Goal: Task Accomplishment & Management: Complete application form

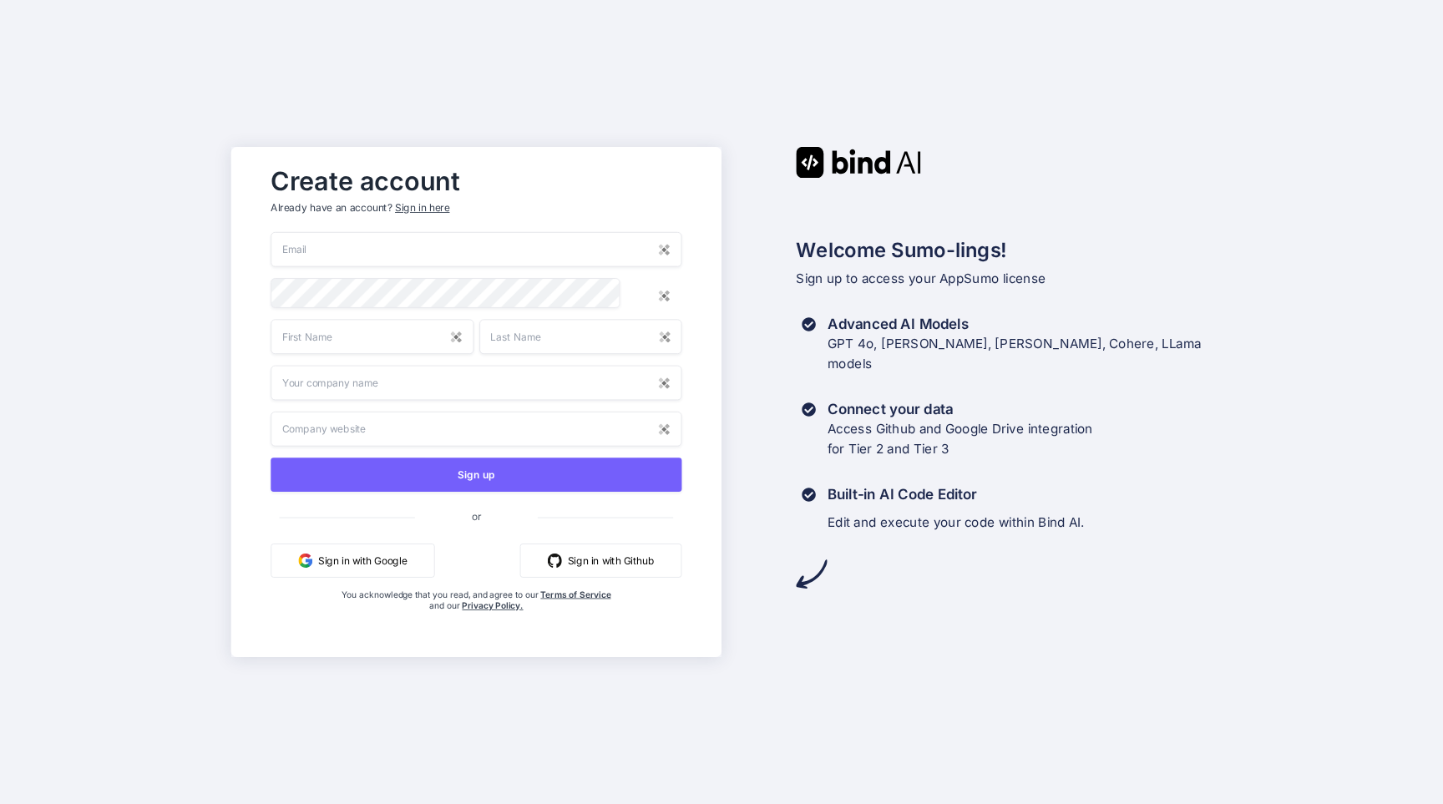
type input "[EMAIL_ADDRESS][PERSON_NAME][DOMAIN_NAME]"
click at [449, 340] on input "text" at bounding box center [372, 336] width 203 height 35
type input "Moreno"
type input "Giannotti"
type input "Planet Payment Italy S.r.l."
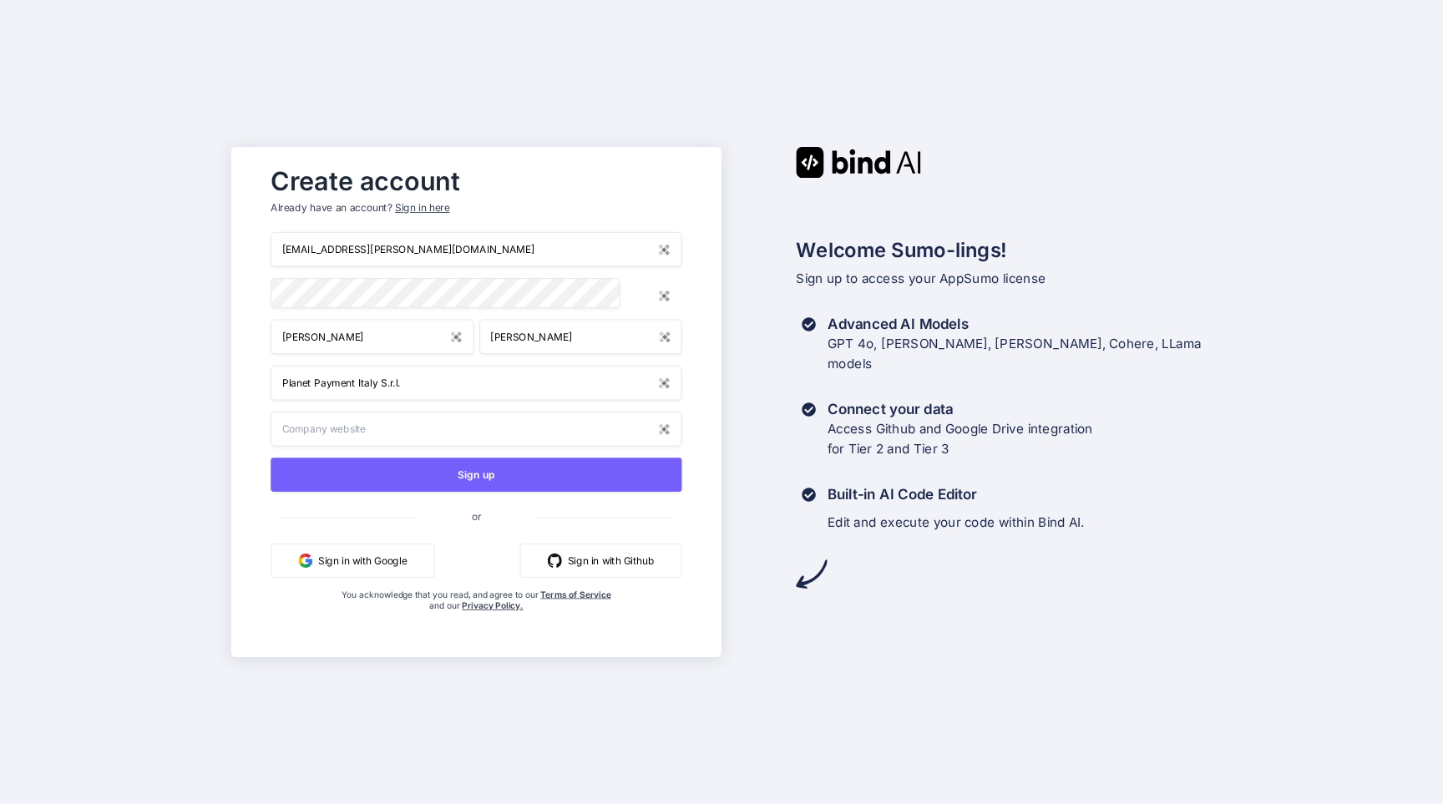
type input "Planet Payment Italy S.r.l."
drag, startPoint x: 423, startPoint y: 389, endPoint x: 111, endPoint y: 369, distance: 312.1
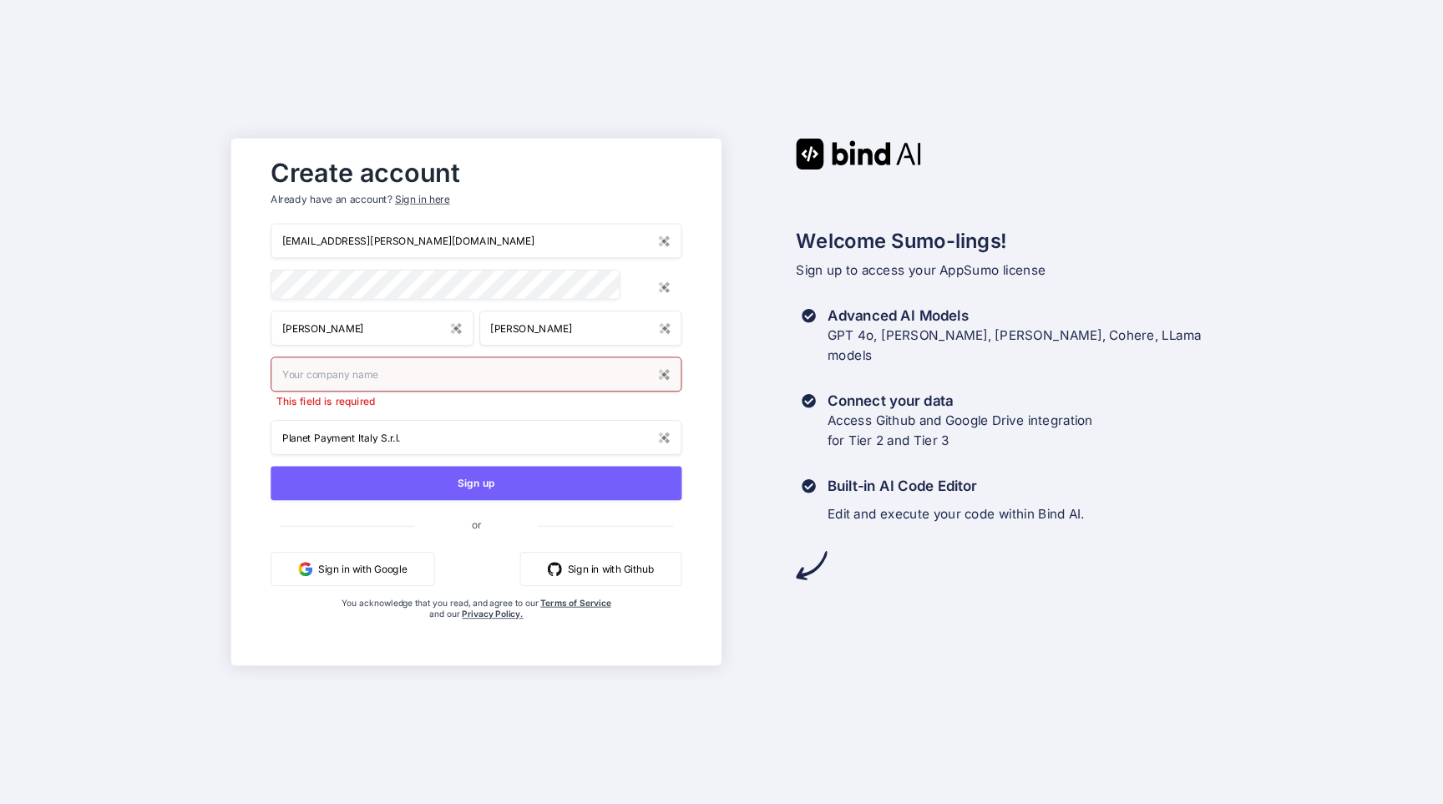
drag, startPoint x: 385, startPoint y: 433, endPoint x: 104, endPoint y: 421, distance: 280.8
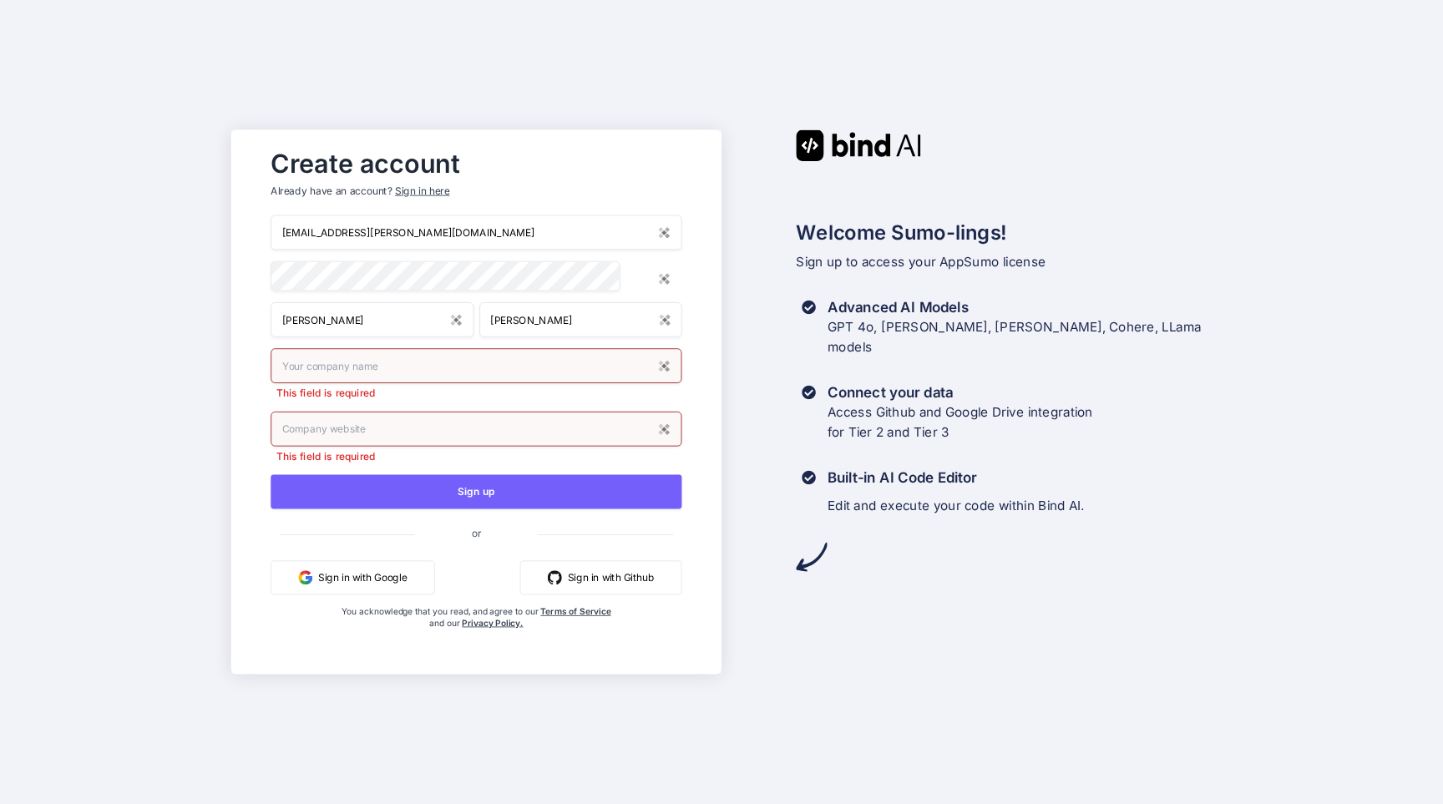
click at [326, 377] on input "text" at bounding box center [476, 365] width 411 height 35
type input "Toke"
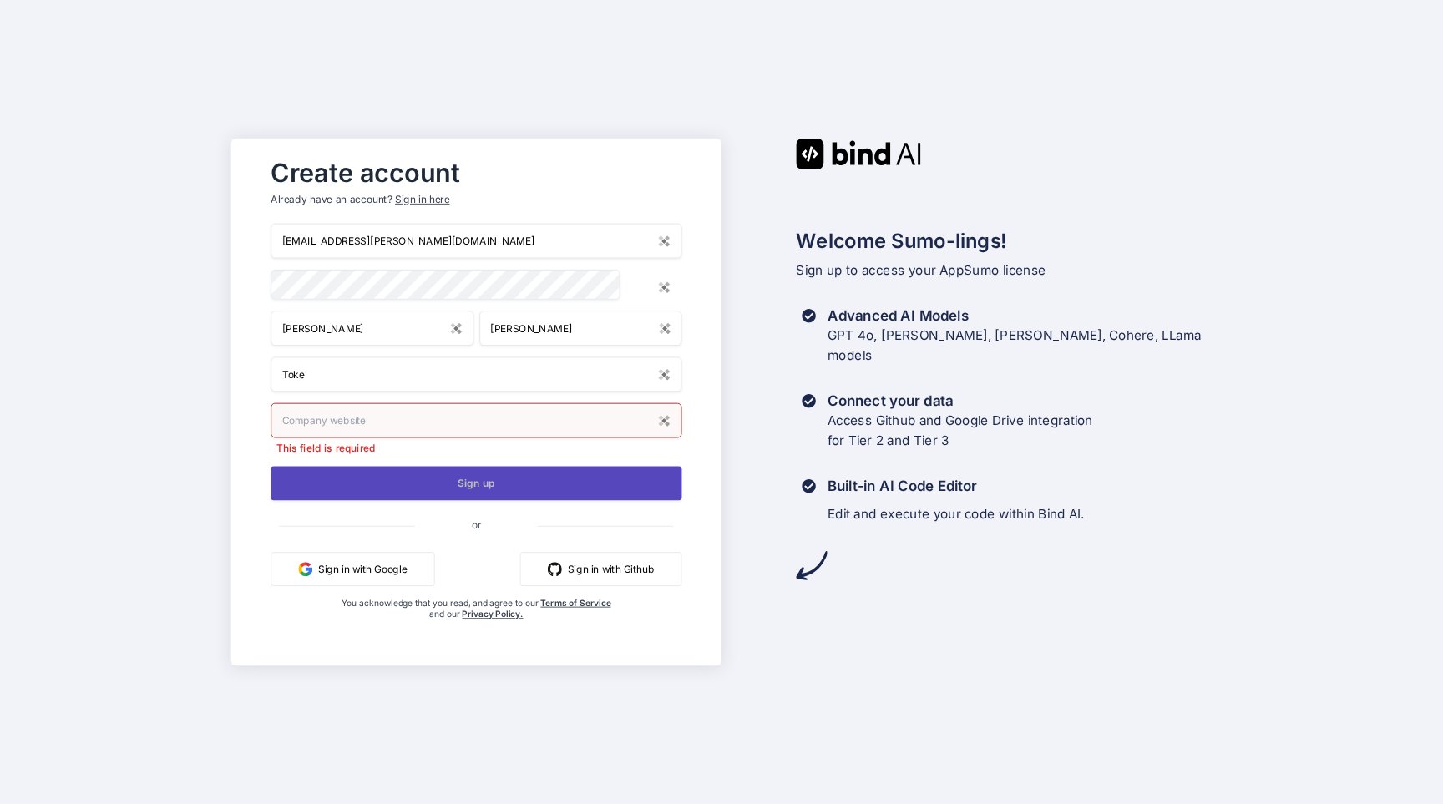
click at [541, 490] on button "Sign up" at bounding box center [476, 483] width 411 height 34
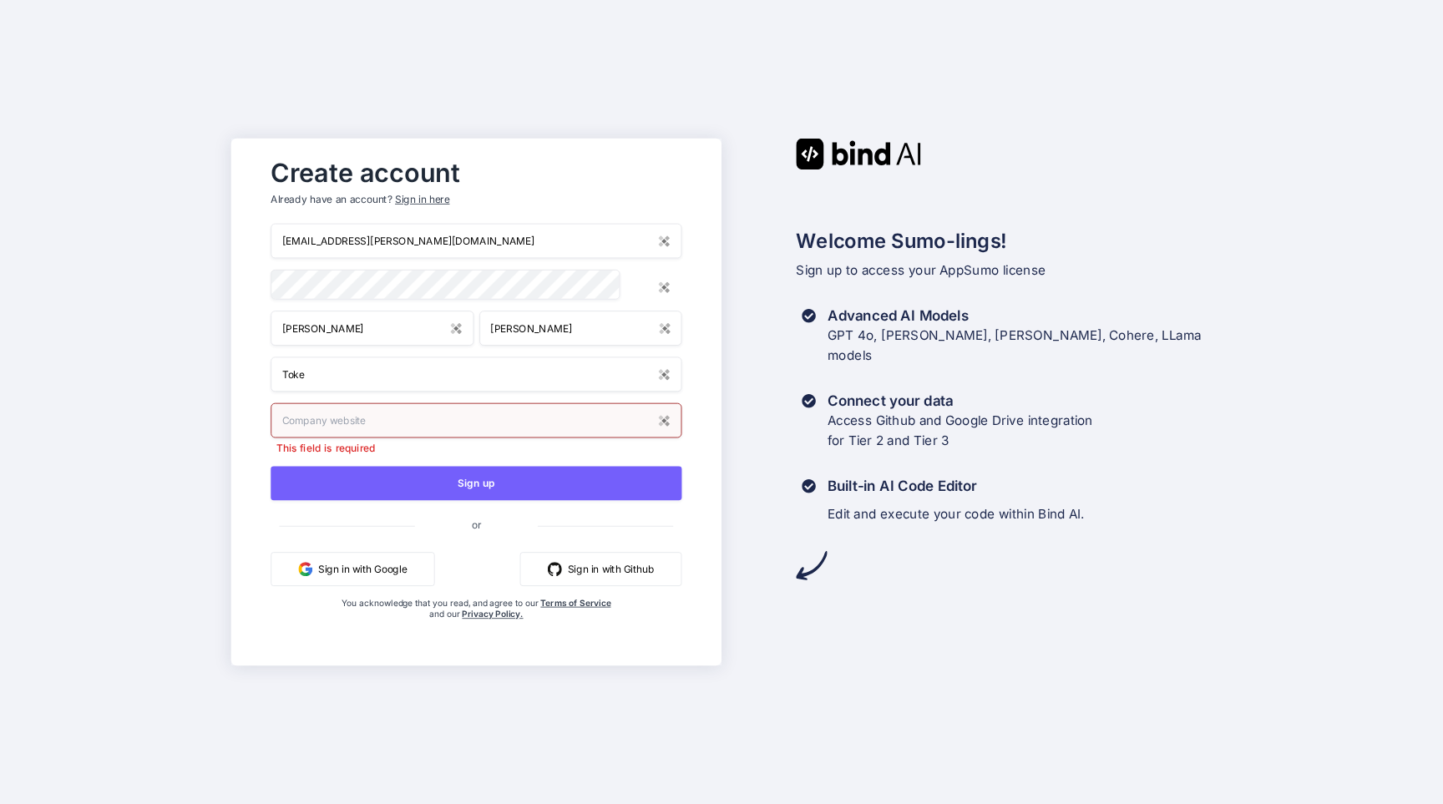
click at [462, 434] on input "text" at bounding box center [476, 420] width 411 height 35
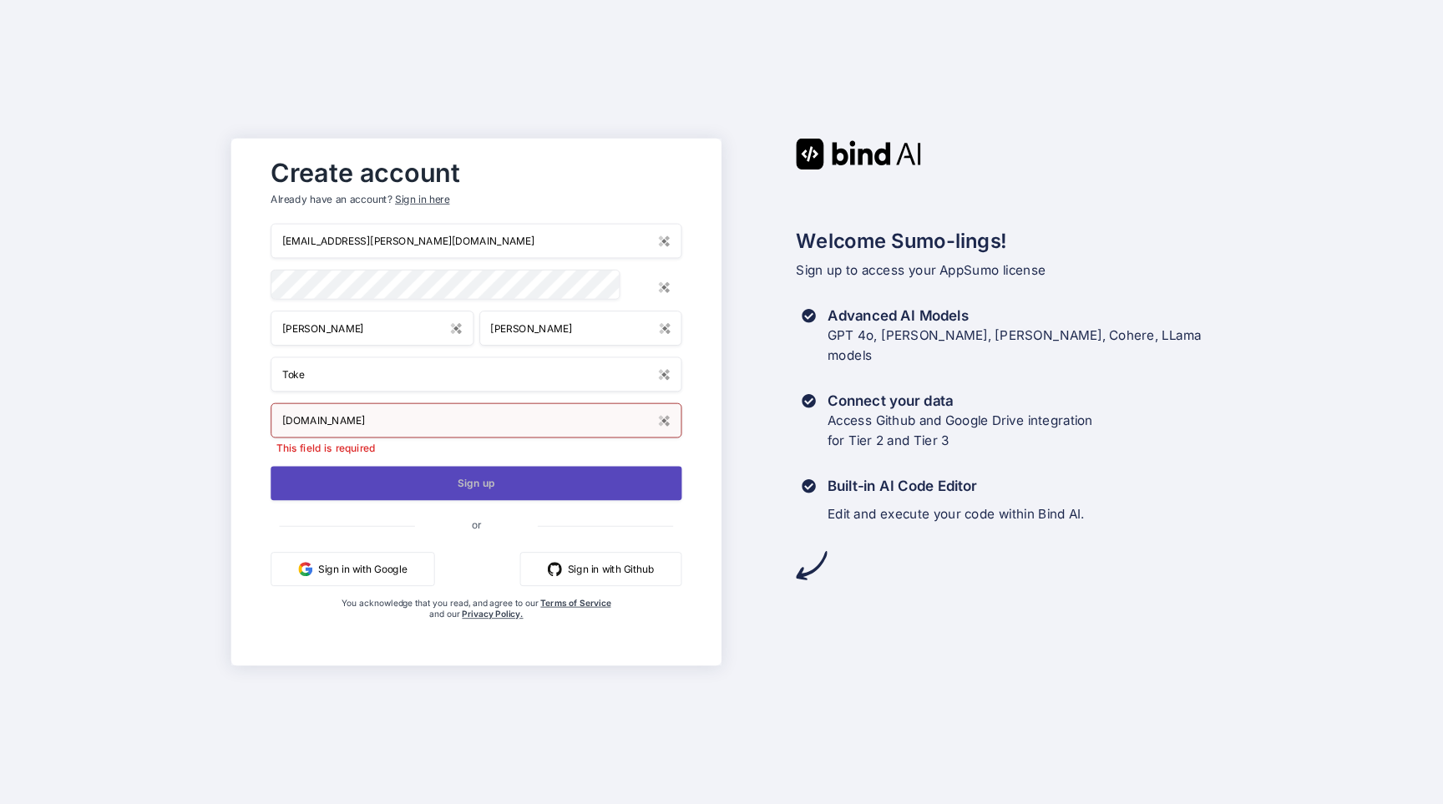
type input "tokeoils.com"
click at [540, 483] on button "Sign up" at bounding box center [476, 483] width 411 height 34
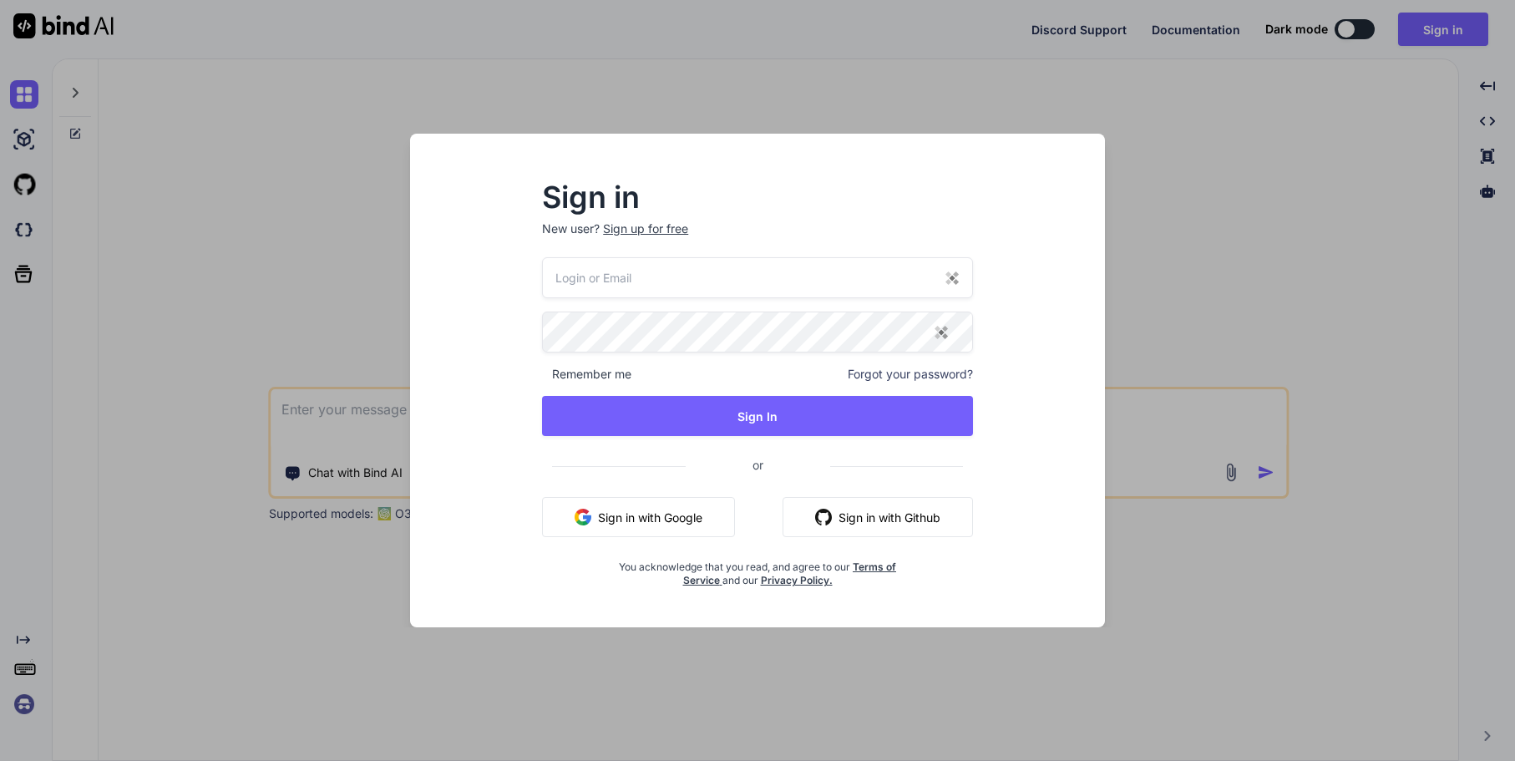
type input "[EMAIL_ADDRESS][PERSON_NAME][DOMAIN_NAME]"
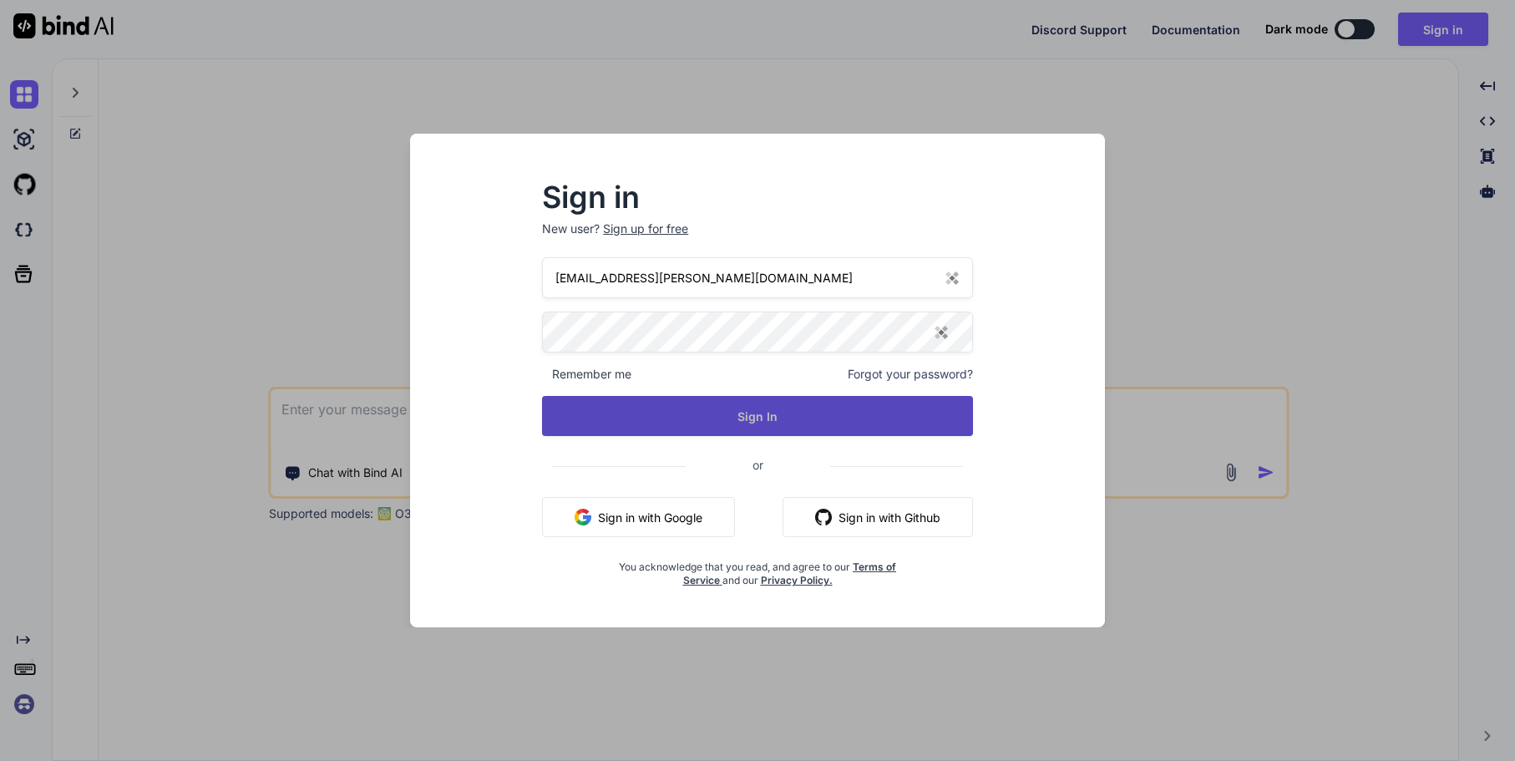
click at [676, 416] on button "Sign In" at bounding box center [757, 416] width 431 height 40
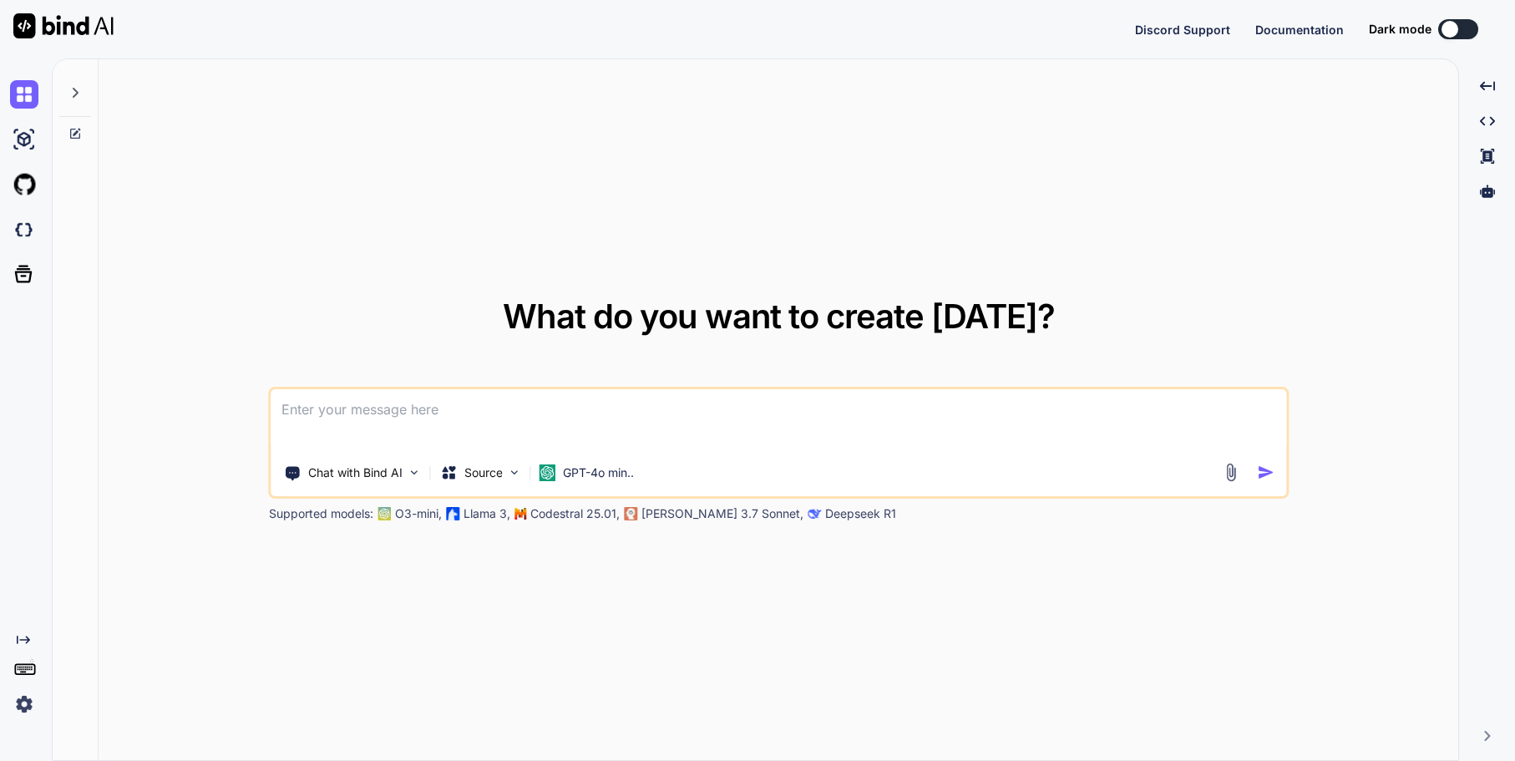
click at [1471, 31] on button at bounding box center [1458, 29] width 40 height 20
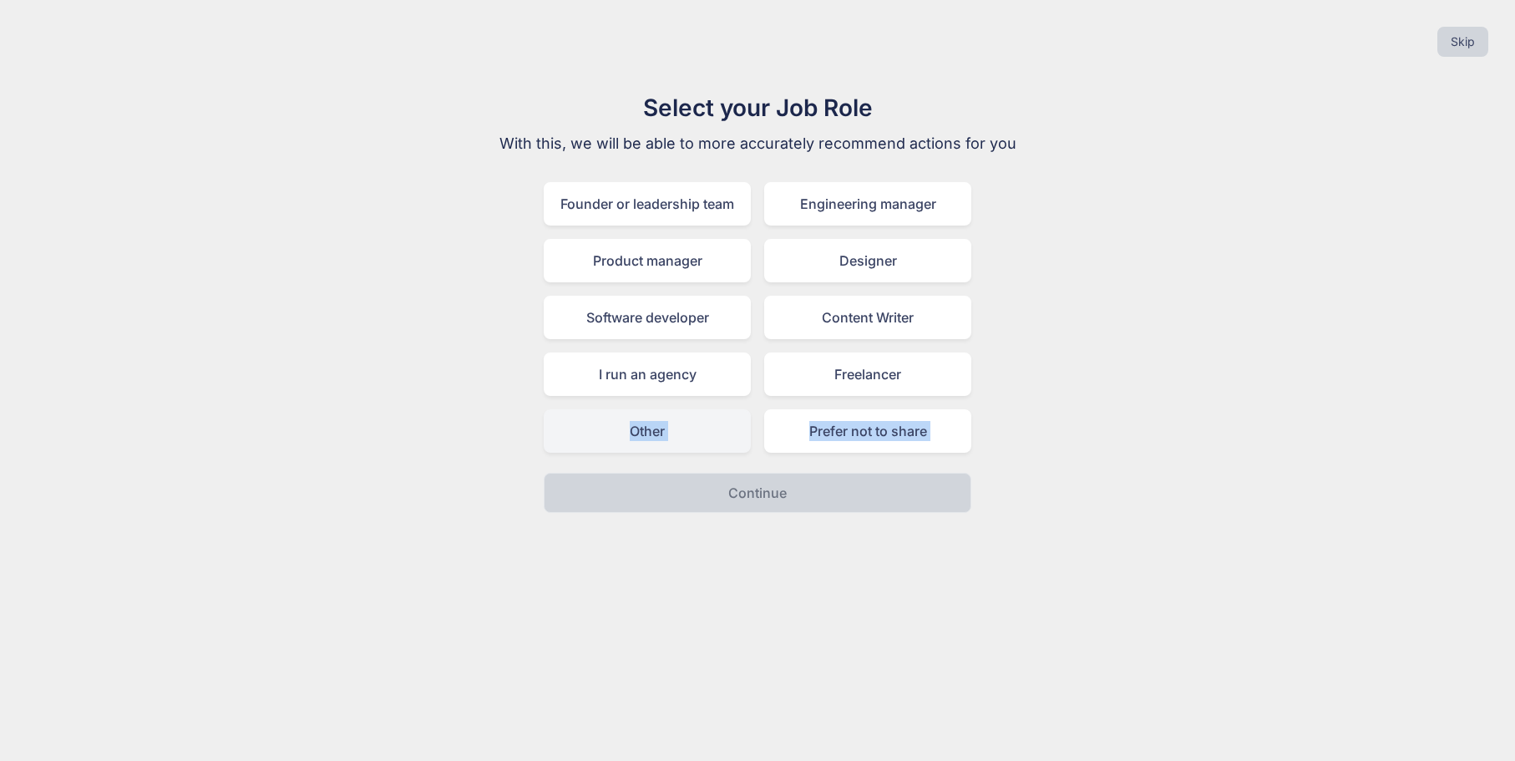
drag, startPoint x: 554, startPoint y: 473, endPoint x: 593, endPoint y: 412, distance: 72.5
click at [1220, 94] on div "Select your Job Role With this, we will be able to more accurately recommend ac…" at bounding box center [757, 301] width 1488 height 423
click at [688, 210] on div "Founder or leadership team" at bounding box center [647, 203] width 207 height 43
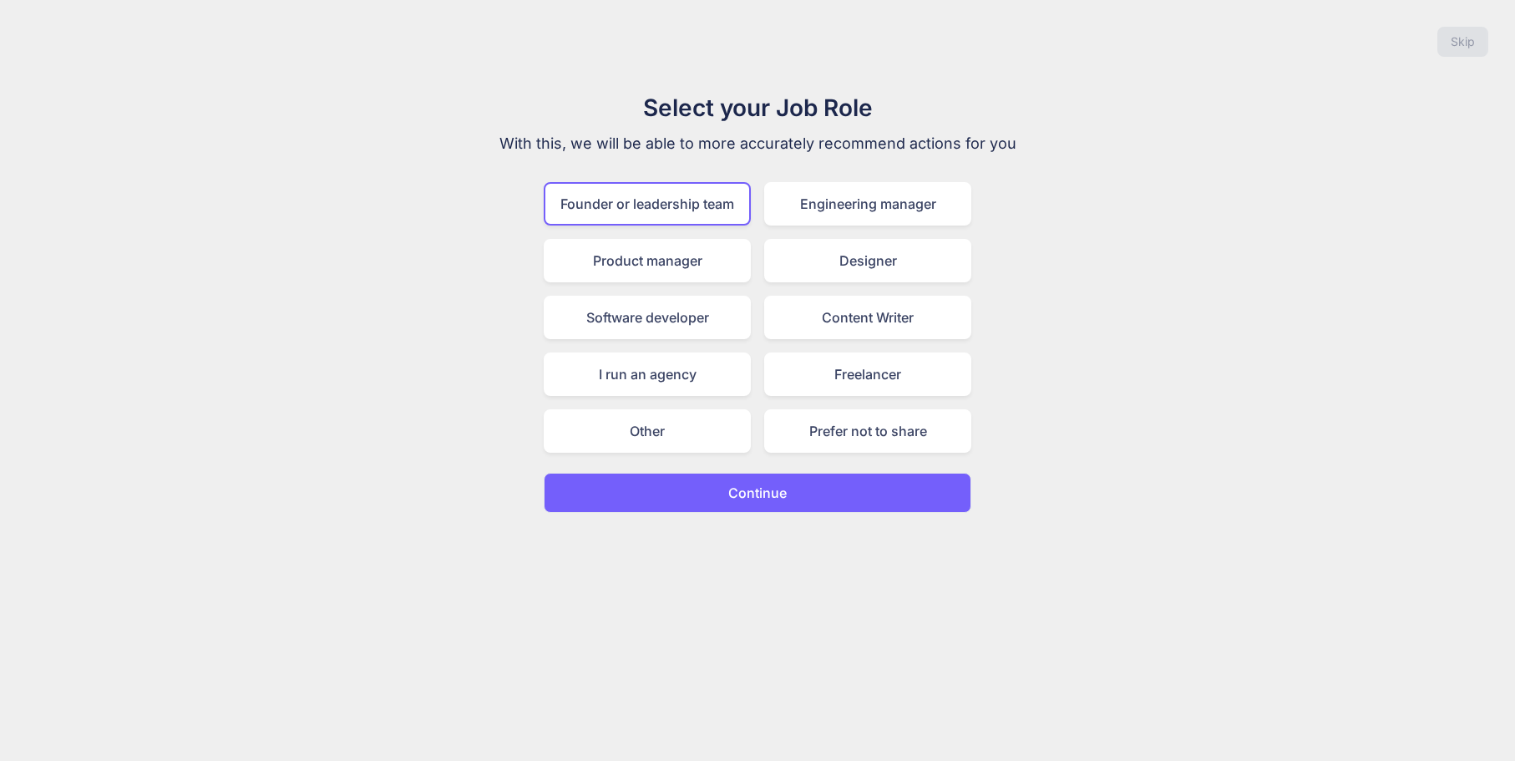
click at [777, 491] on p "Continue" at bounding box center [757, 493] width 58 height 20
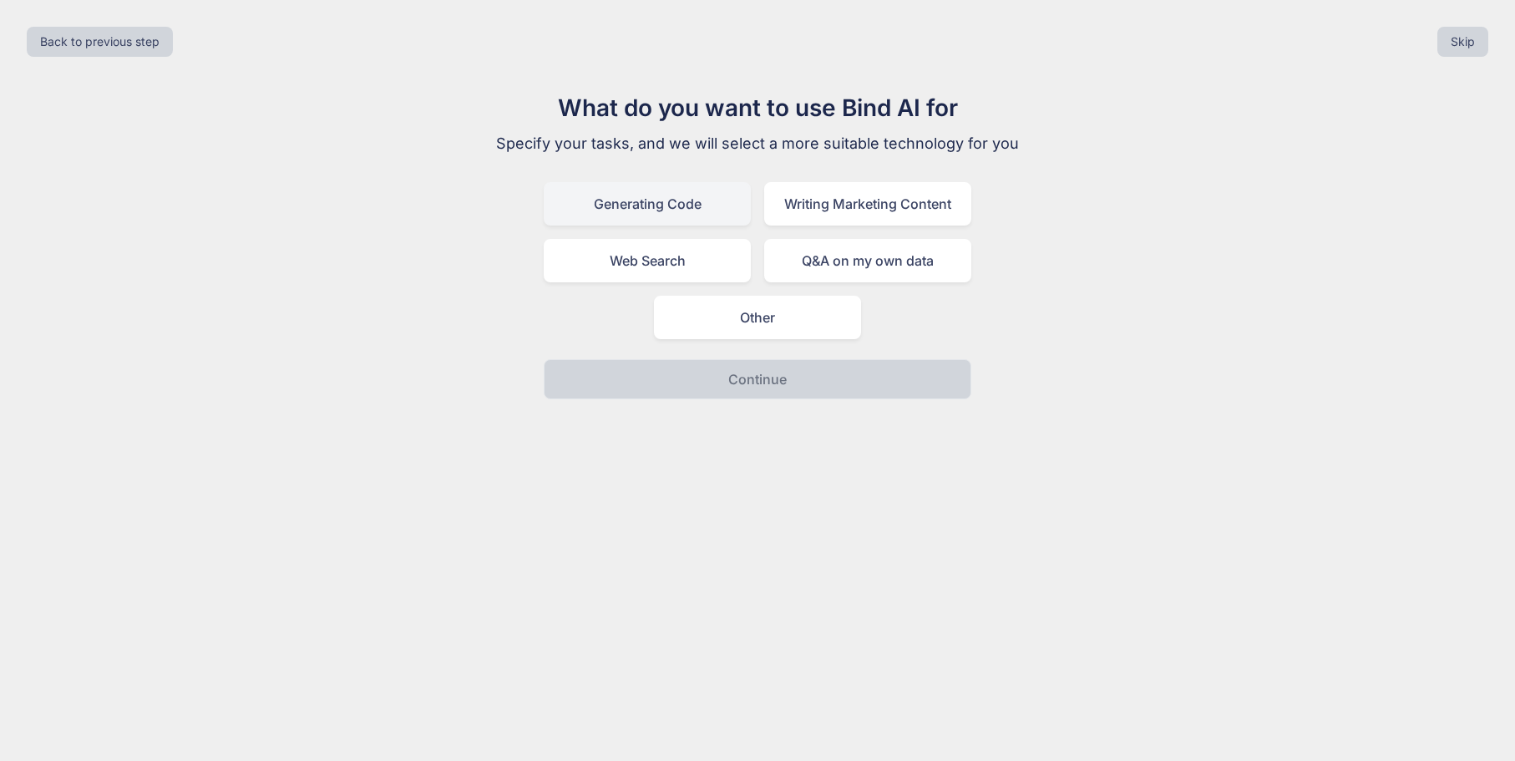
click at [702, 185] on div "Generating Code" at bounding box center [647, 203] width 207 height 43
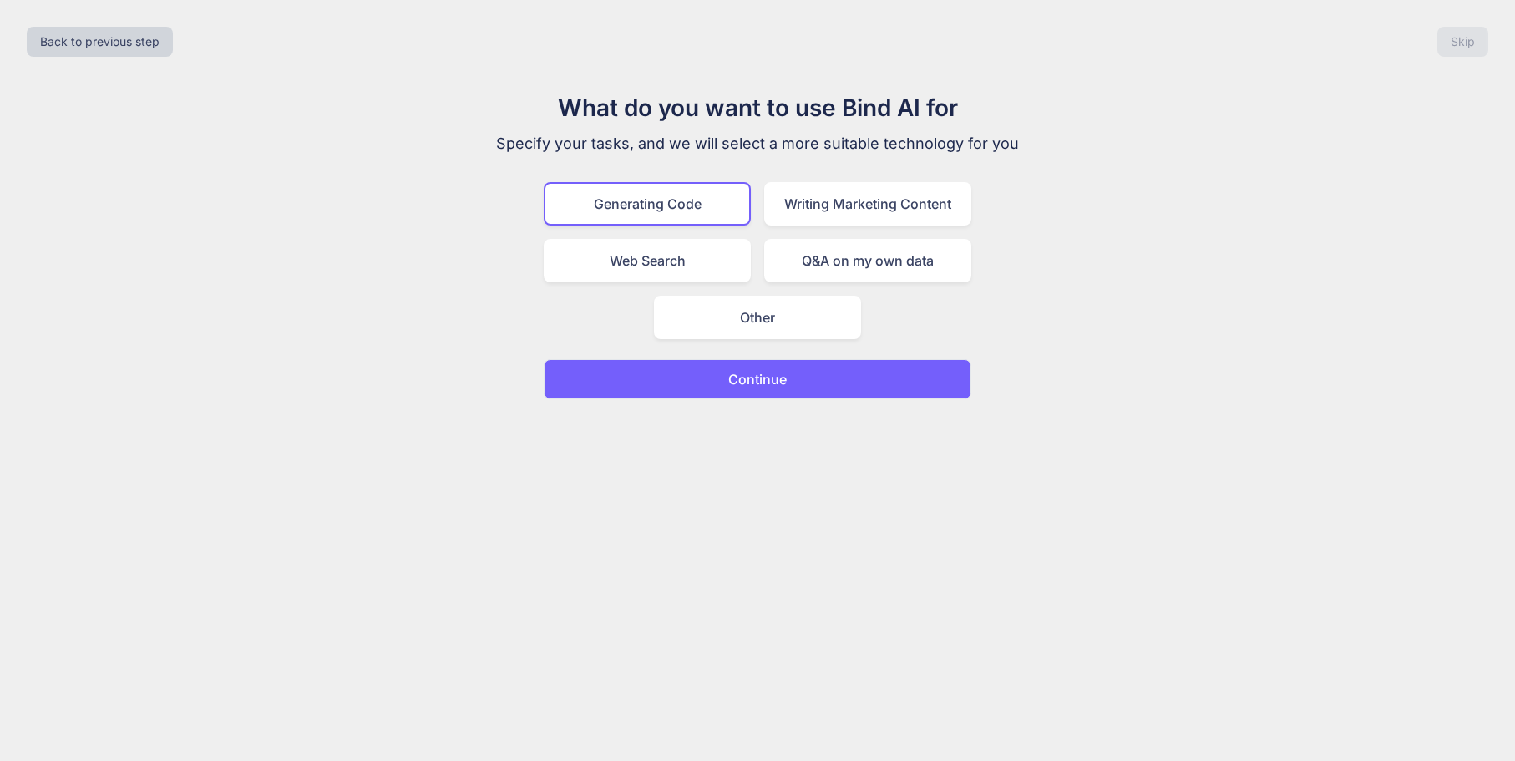
click at [754, 371] on p "Continue" at bounding box center [757, 379] width 58 height 20
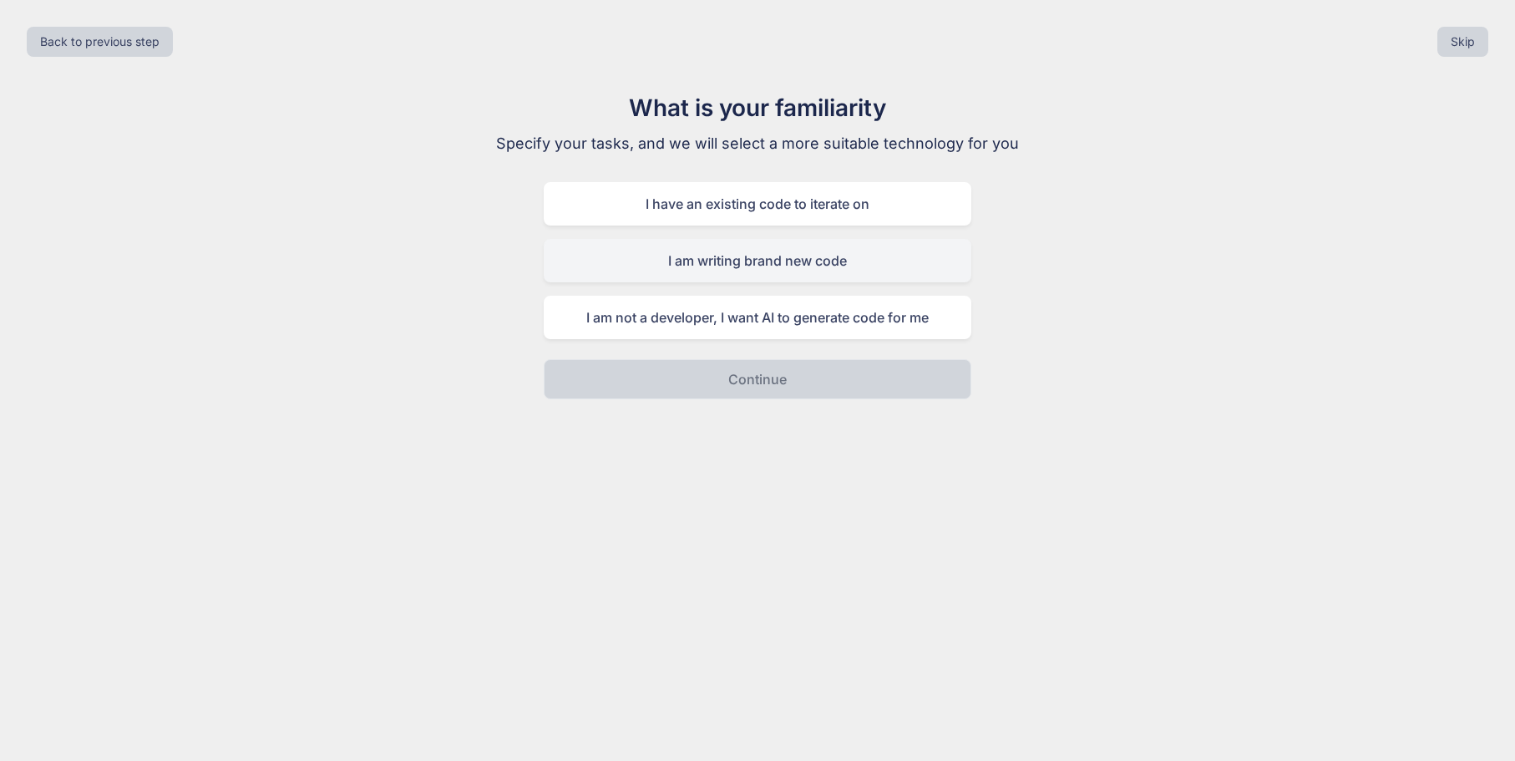
click at [784, 272] on div "I am writing brand new code" at bounding box center [758, 260] width 428 height 43
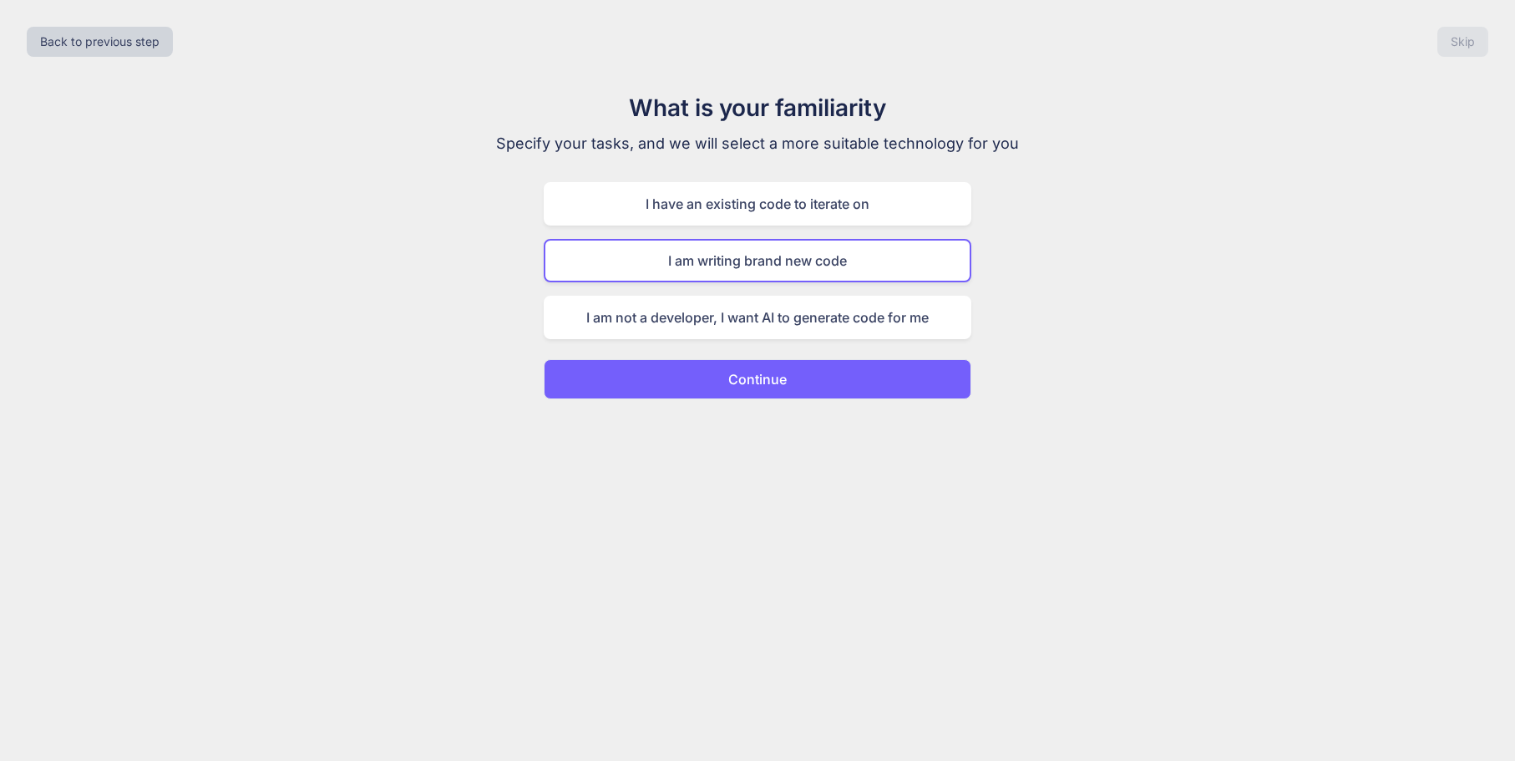
click at [789, 375] on button "Continue" at bounding box center [758, 379] width 428 height 40
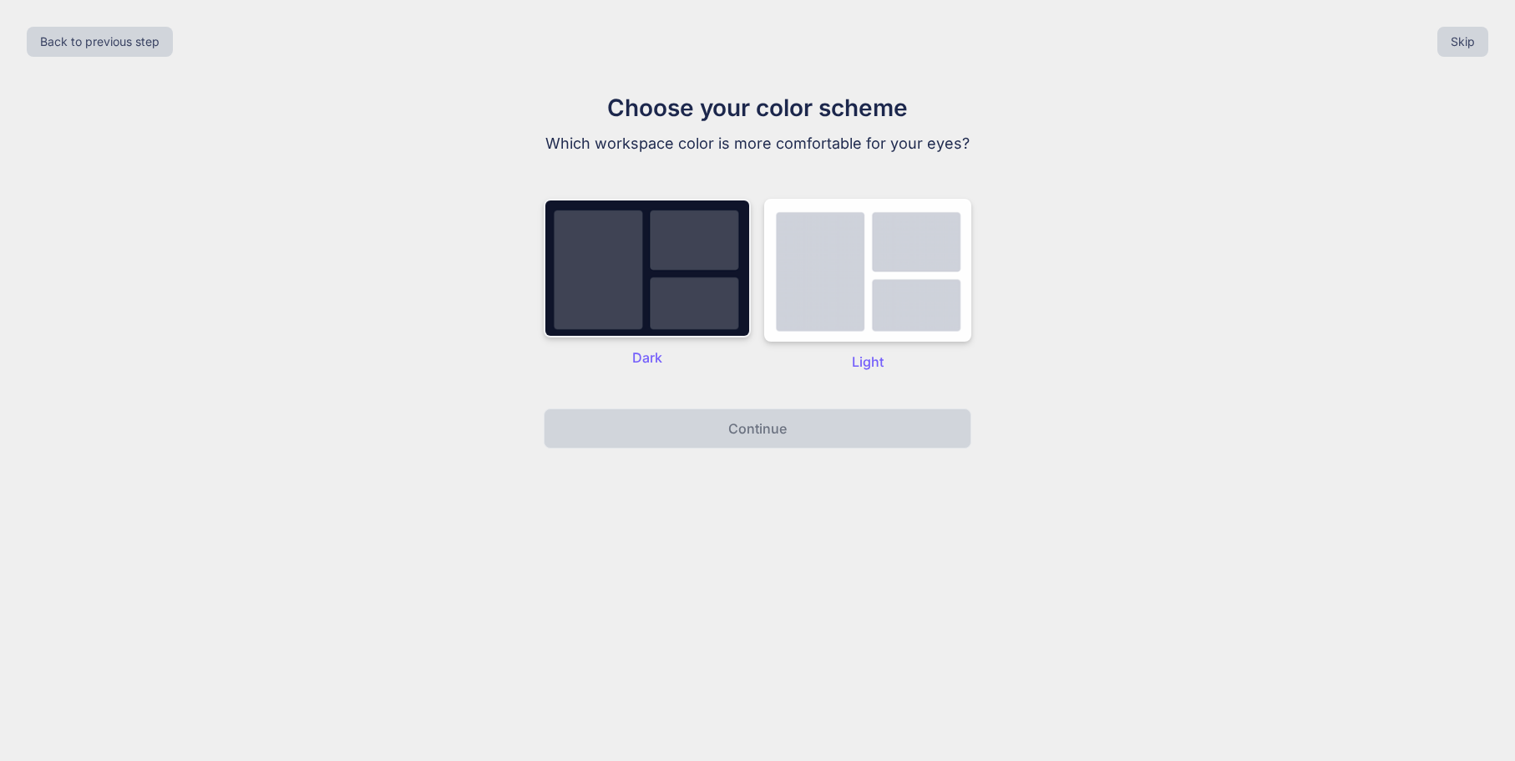
click at [675, 298] on img at bounding box center [647, 268] width 207 height 139
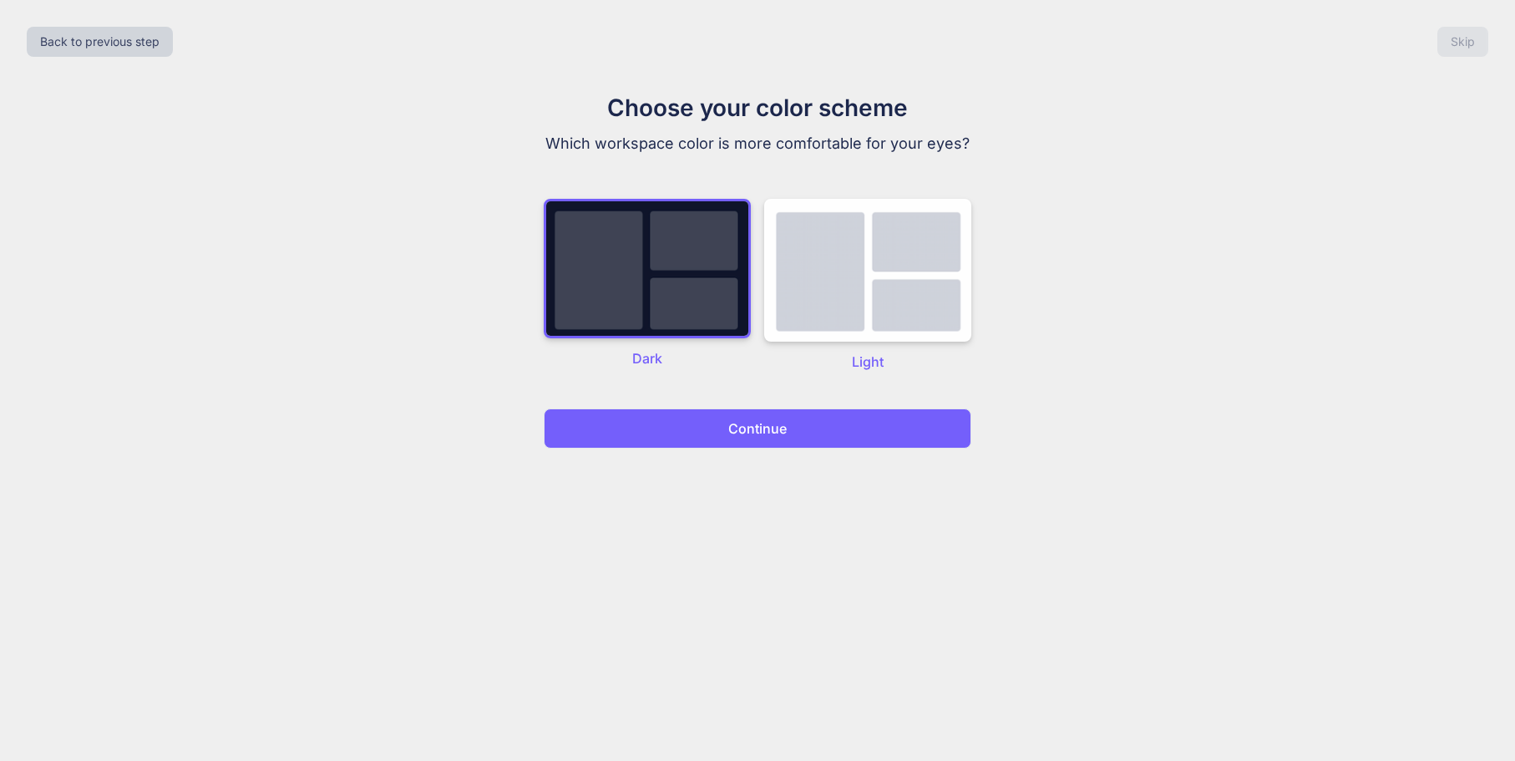
click at [813, 421] on button "Continue" at bounding box center [758, 428] width 428 height 40
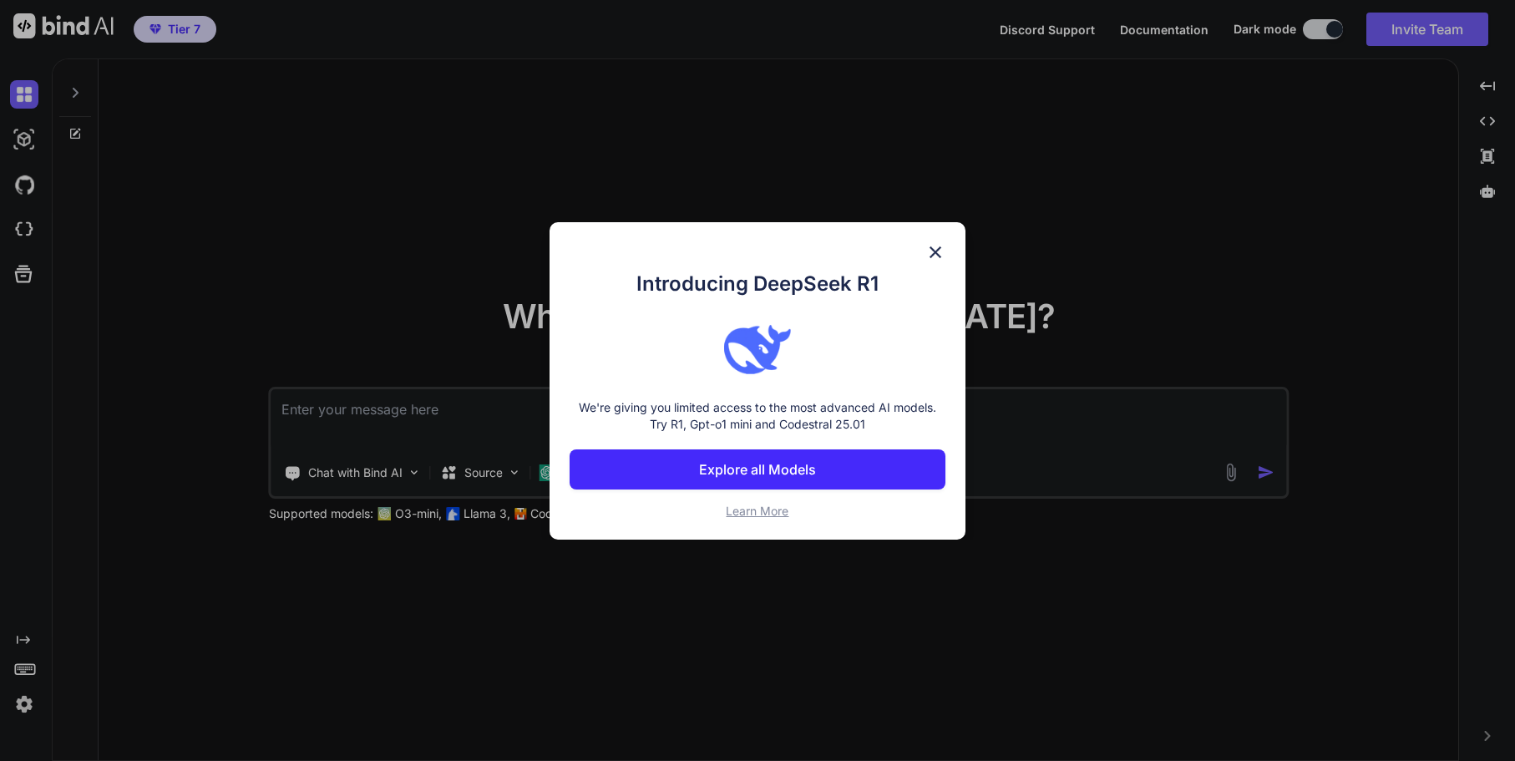
click at [942, 247] on img at bounding box center [935, 252] width 20 height 20
